Goal: Obtain resource: Obtain resource

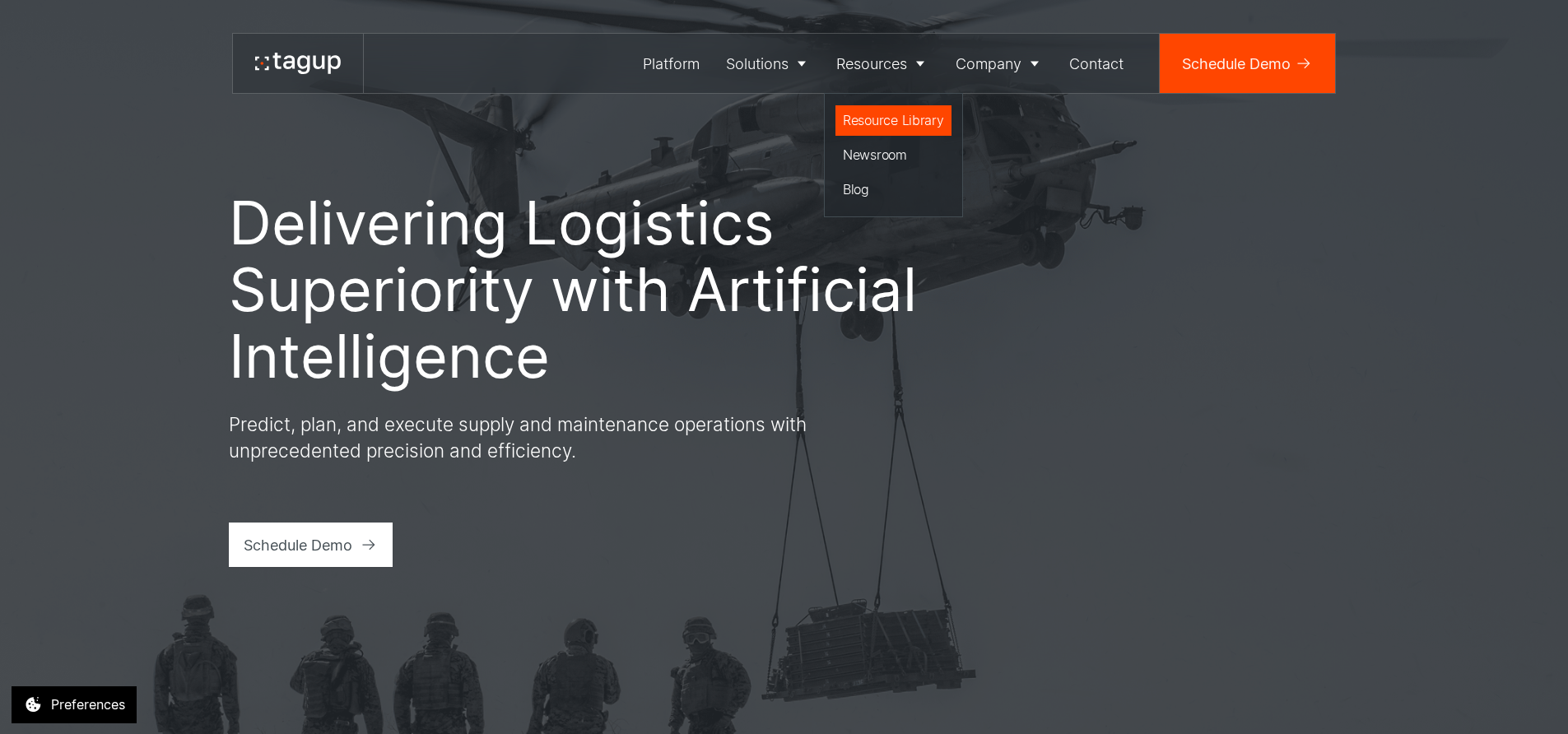
click at [878, 117] on div "Resource Library" at bounding box center [894, 120] width 101 height 20
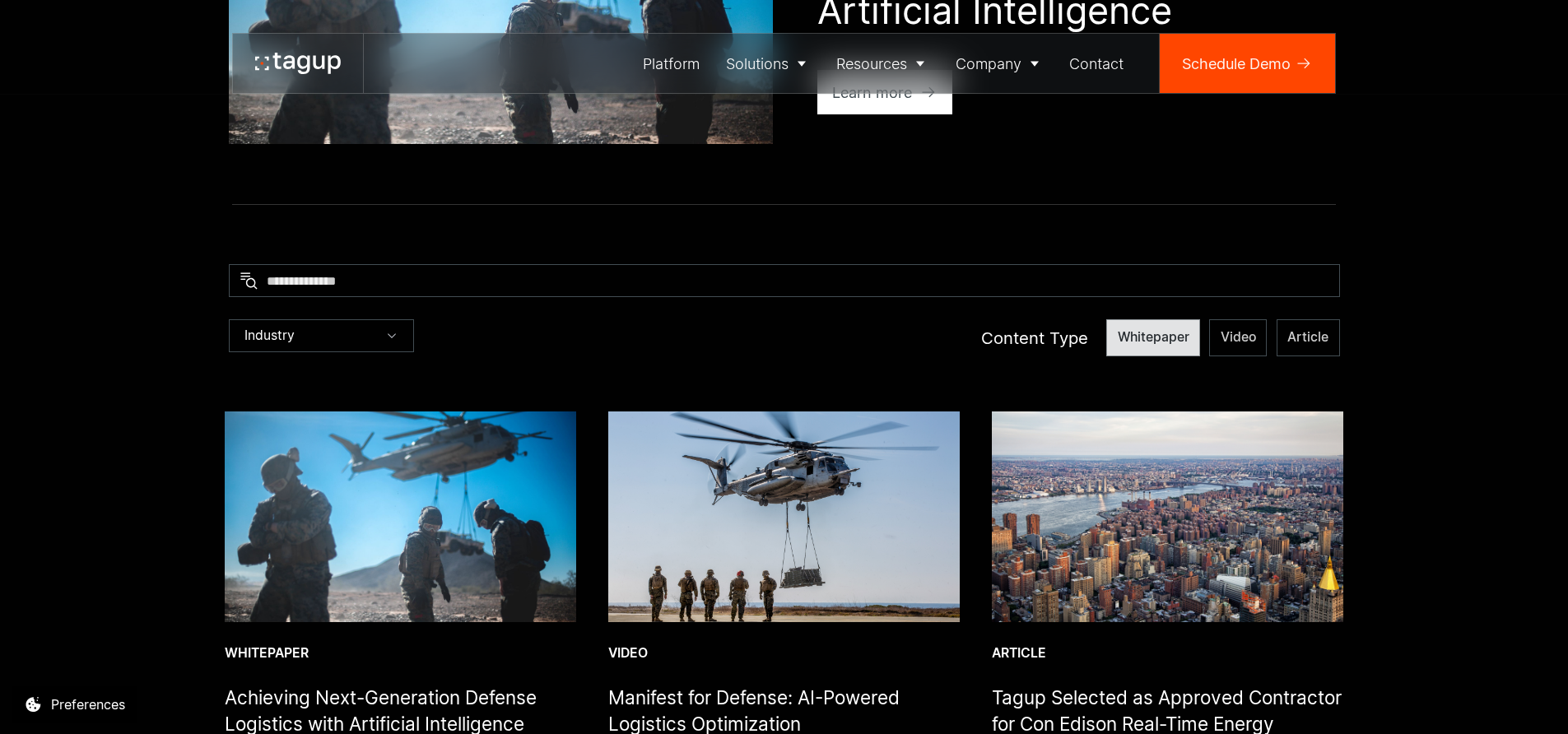
click at [1157, 340] on span "Whitepaper" at bounding box center [1154, 337] width 71 height 18
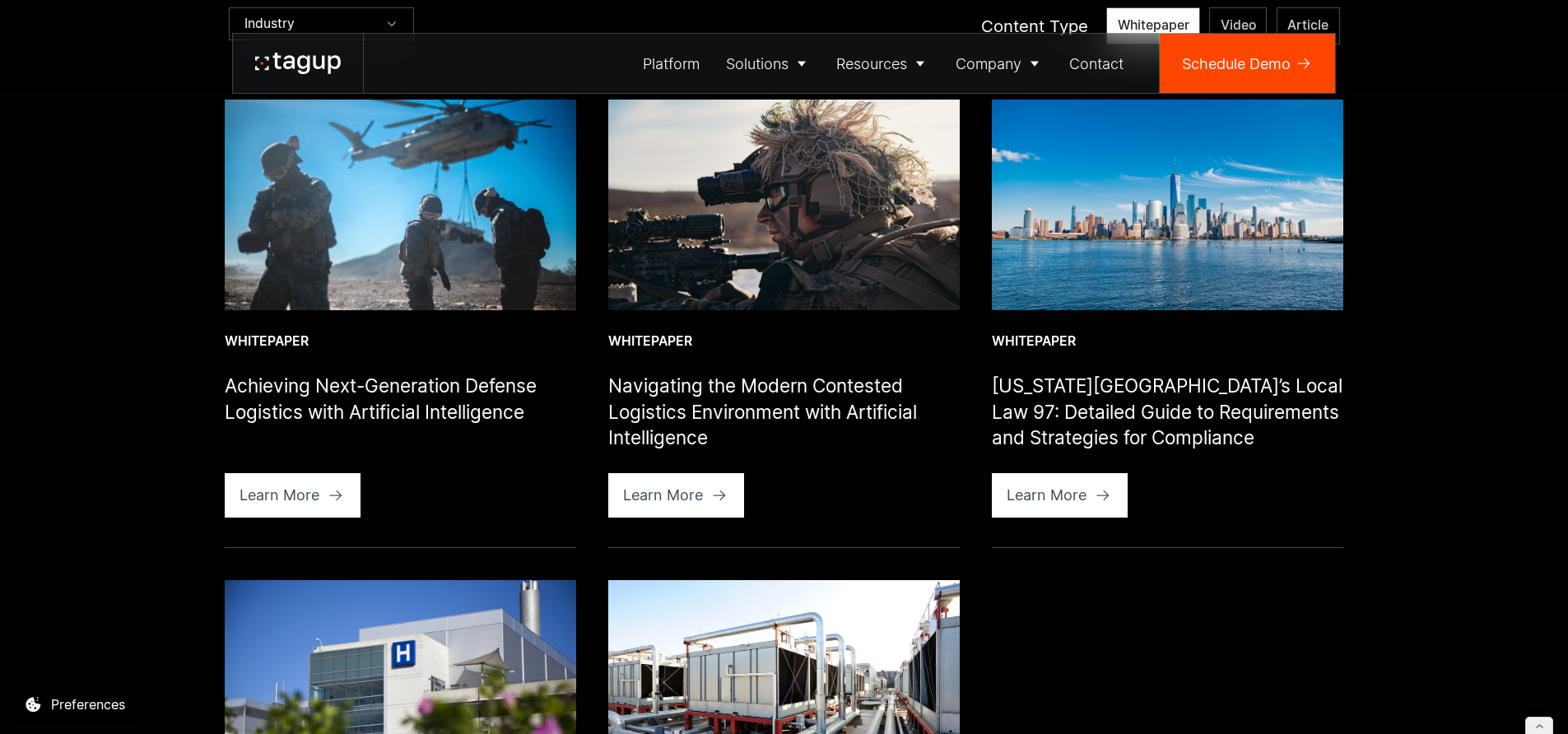
scroll to position [660, 0]
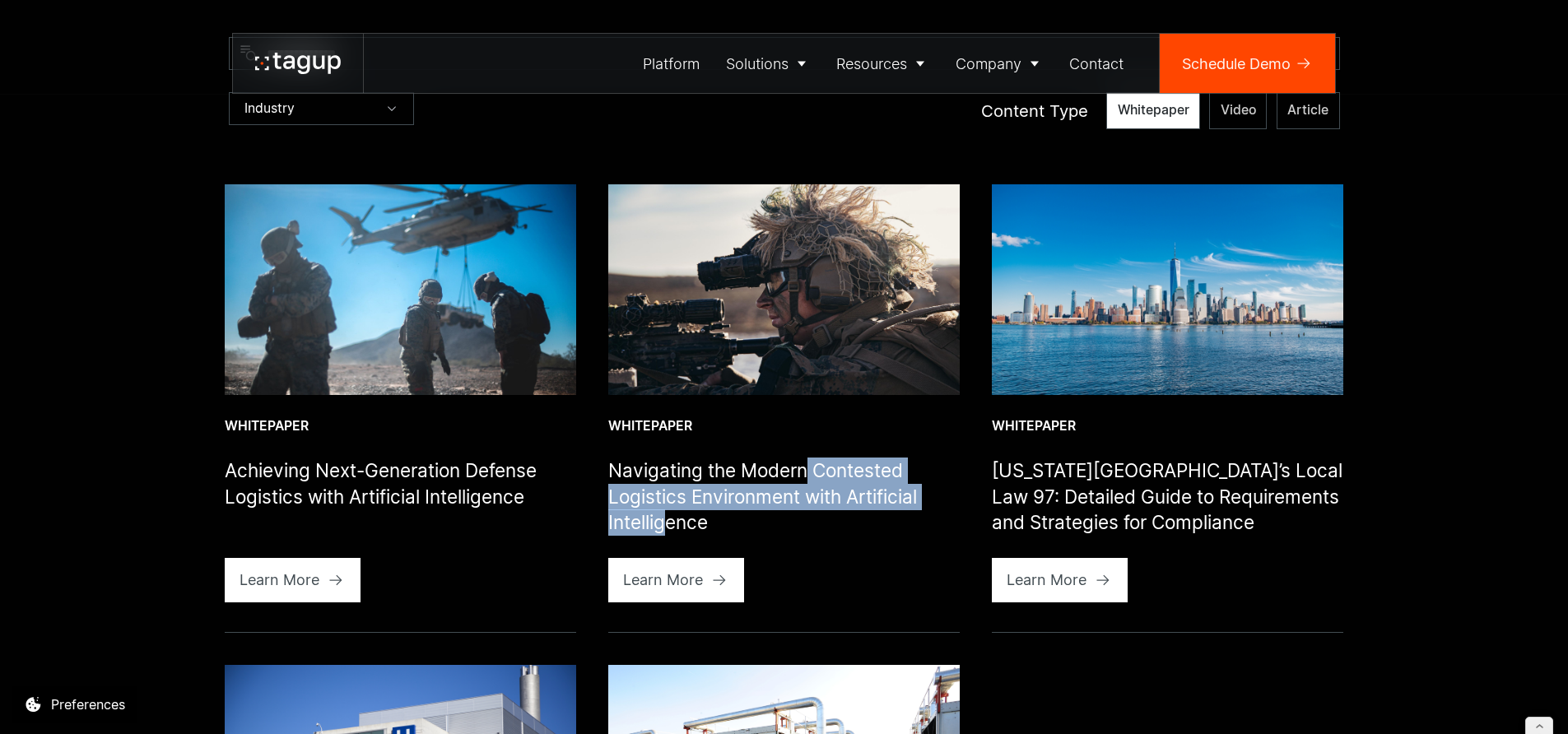
drag, startPoint x: 808, startPoint y: 472, endPoint x: 667, endPoint y: 515, distance: 147.4
click at [667, 515] on h1 "Navigating the Modern Contested Logistics Environment with Artificial Intellige…" at bounding box center [783, 497] width 351 height 78
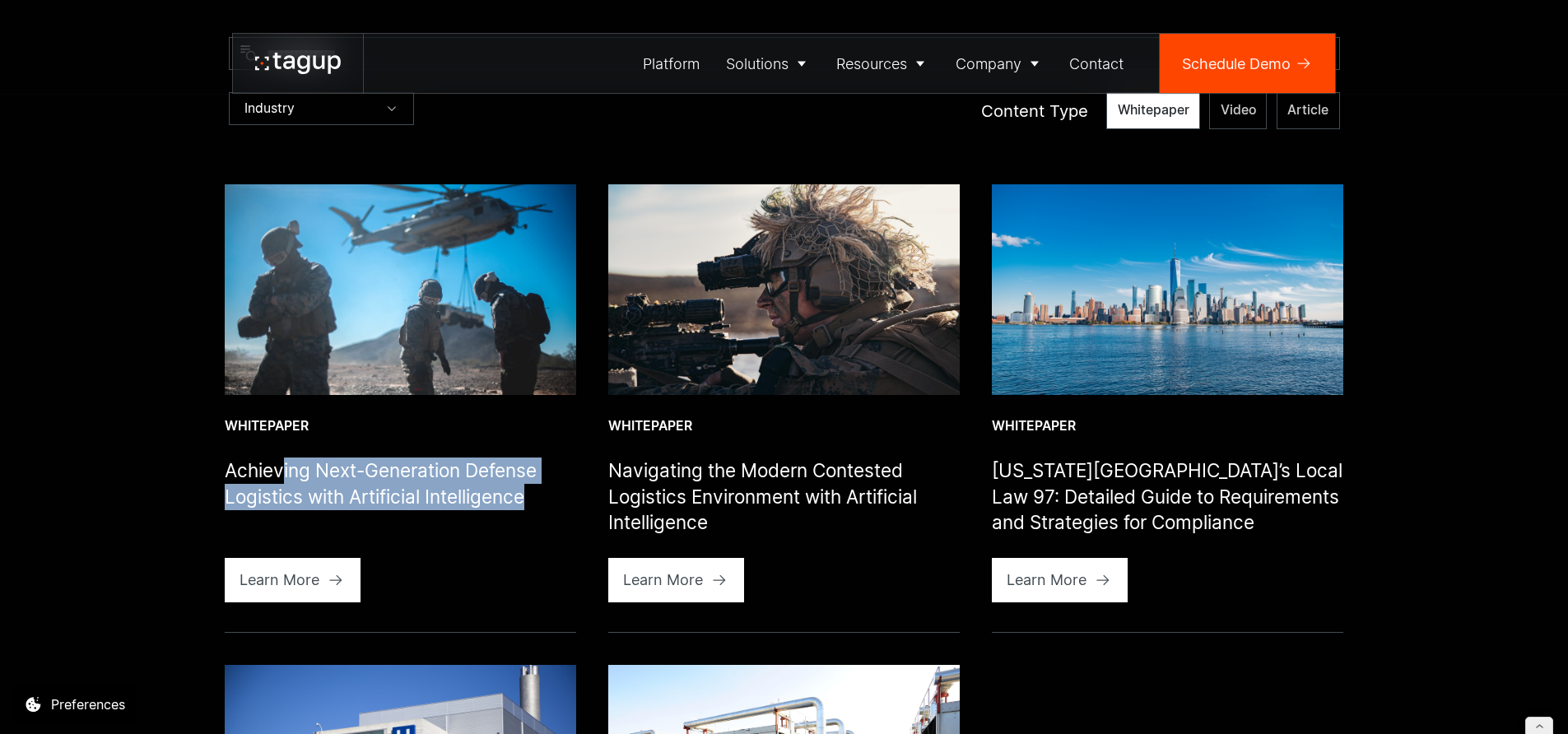
drag, startPoint x: 296, startPoint y: 475, endPoint x: 529, endPoint y: 493, distance: 233.7
click at [529, 493] on h1 "Achieving Next-Generation Defense Logistics with Artificial Intelligence" at bounding box center [400, 483] width 351 height 51
click at [303, 567] on link "Learn More" at bounding box center [293, 580] width 136 height 45
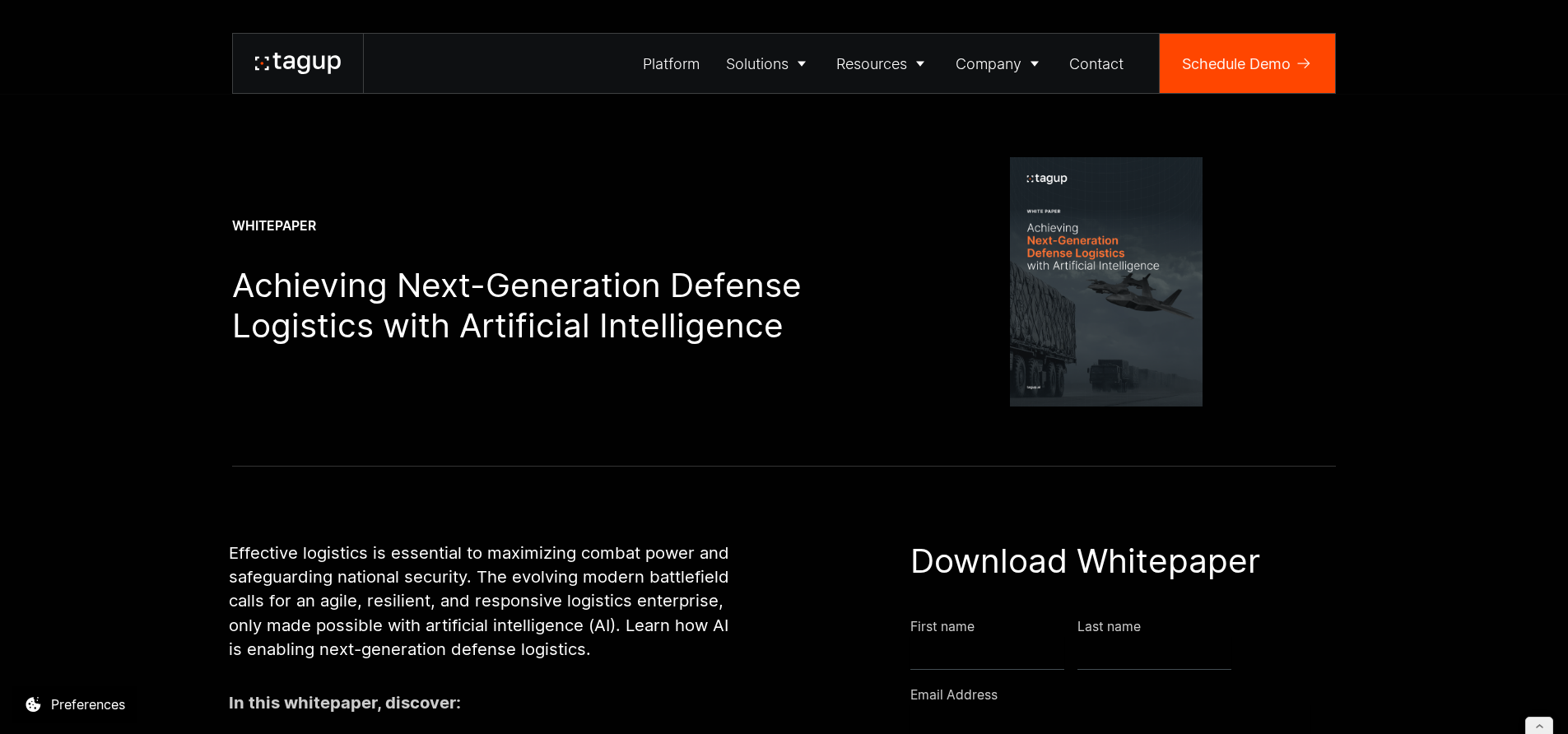
click at [165, 425] on div "Resource Library Video Whitepaper Achieving Next-Generation Defense Logistics w…" at bounding box center [784, 232] width 1494 height 466
